Goal: Information Seeking & Learning: Learn about a topic

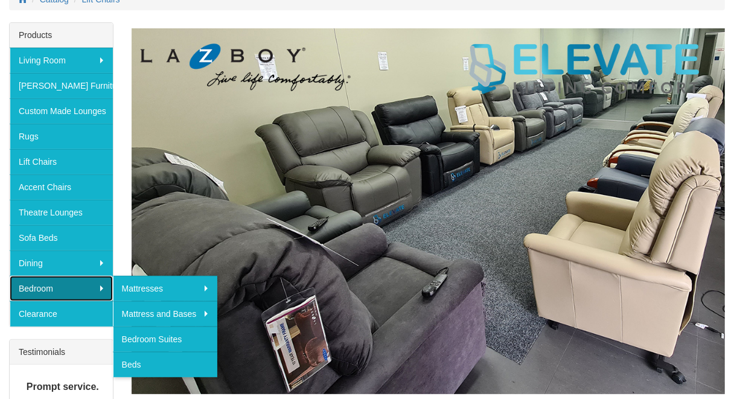
scroll to position [174, 0]
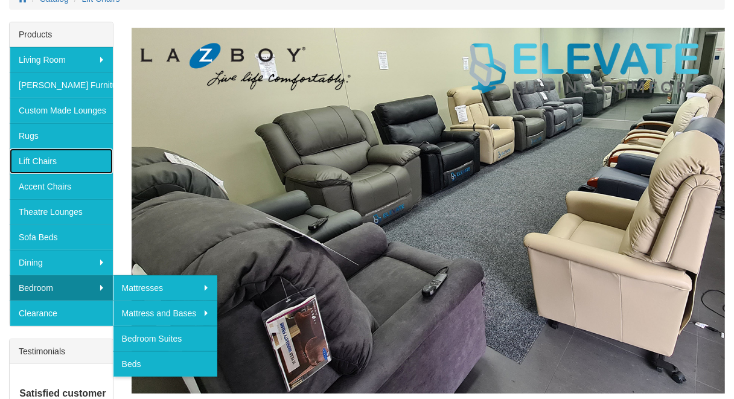
click at [26, 168] on link "Lift Chairs" at bounding box center [61, 161] width 103 height 25
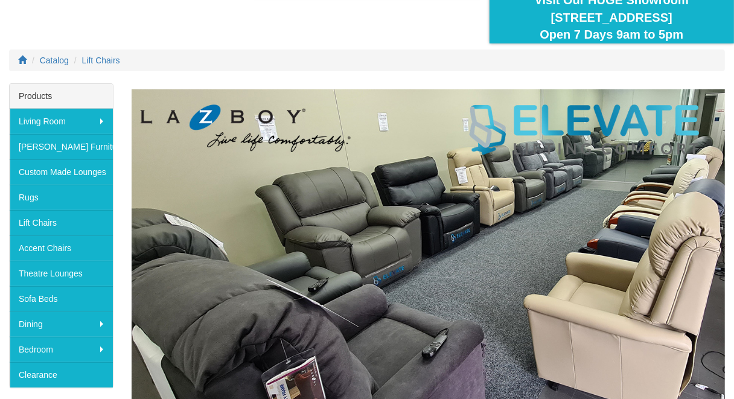
scroll to position [114, 0]
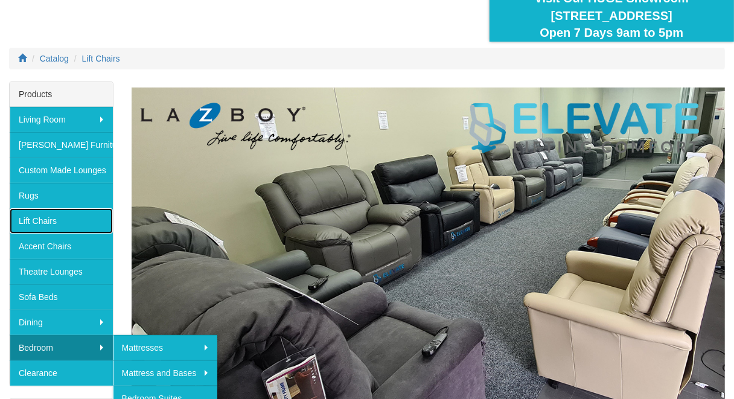
click at [28, 231] on link "Lift Chairs" at bounding box center [61, 220] width 103 height 25
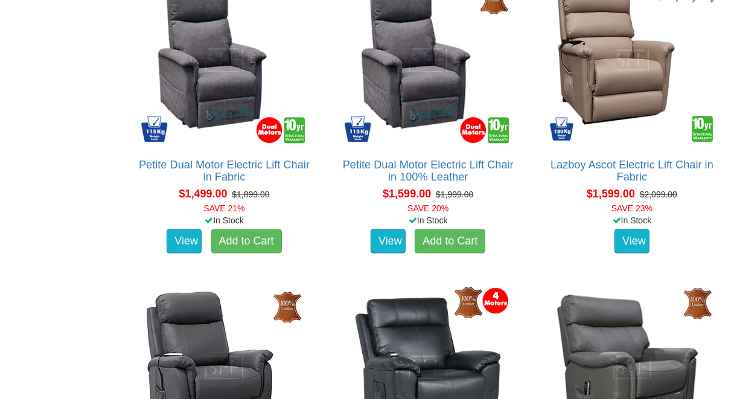
scroll to position [1125, 0]
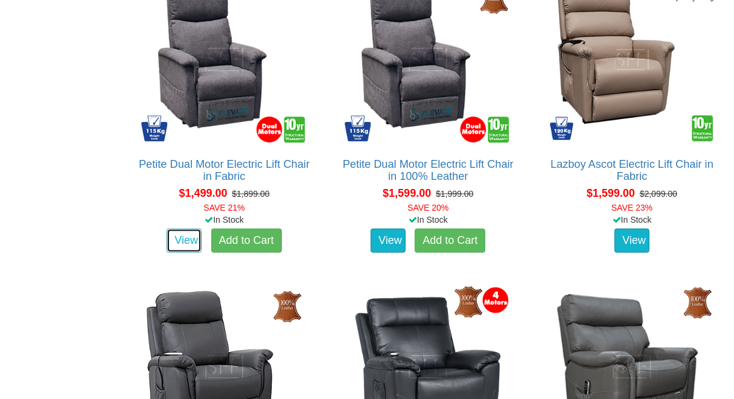
click at [177, 253] on link "View" at bounding box center [184, 241] width 35 height 24
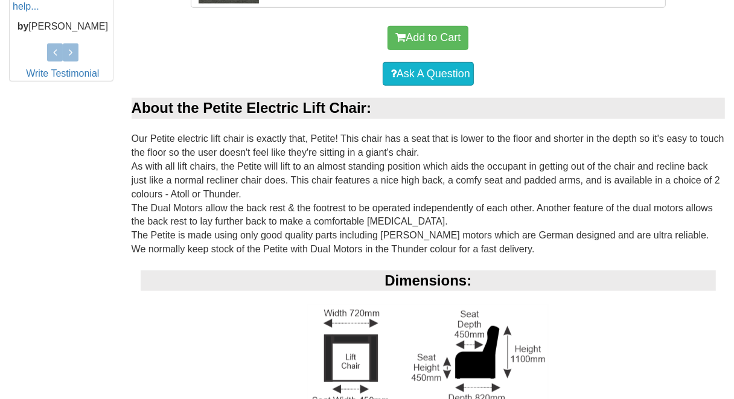
scroll to position [658, 0]
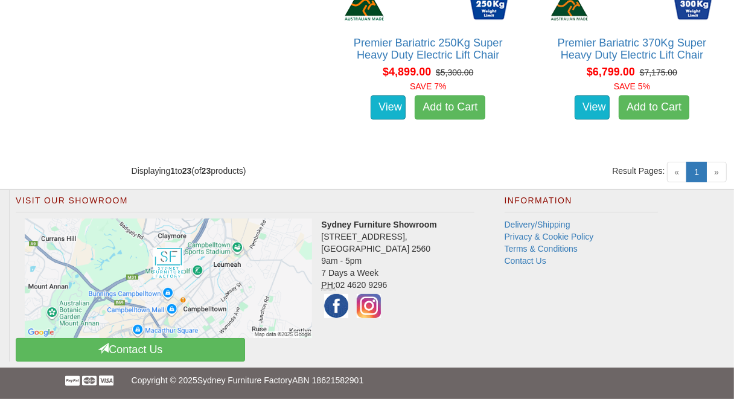
scroll to position [3104, 0]
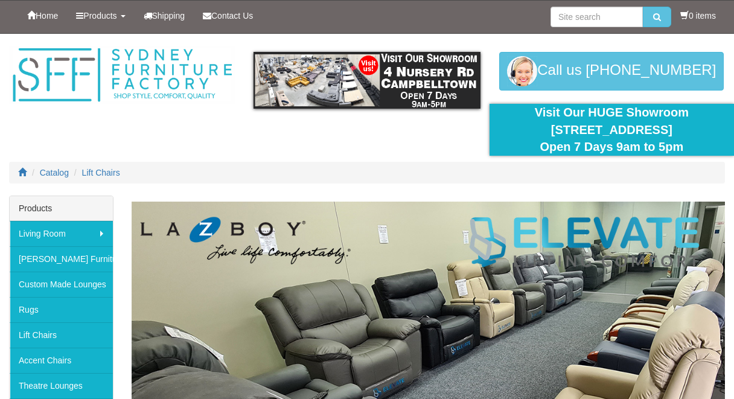
scroll to position [165, 0]
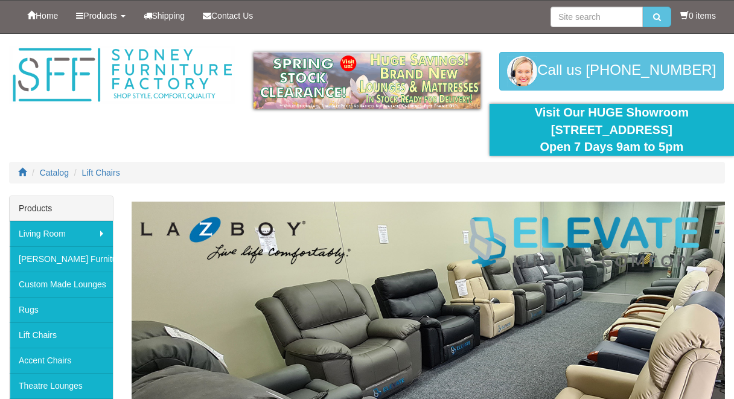
scroll to position [174, 0]
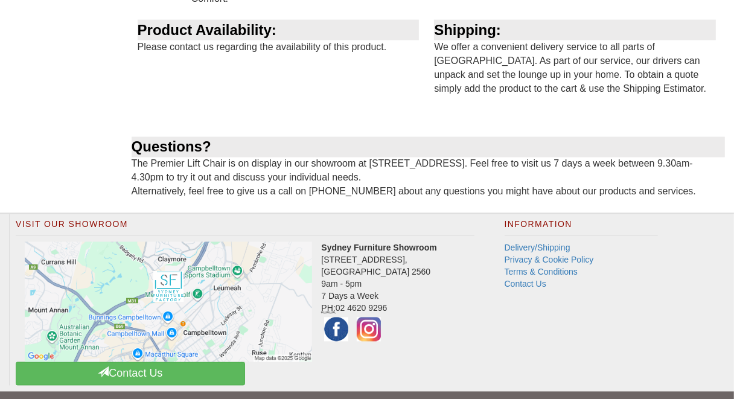
scroll to position [1442, 0]
